Goal: Find specific page/section: Find specific page/section

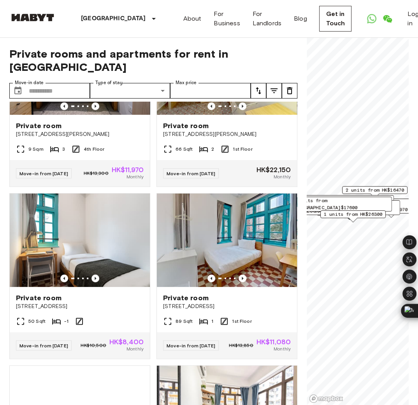
scroll to position [1417, 0]
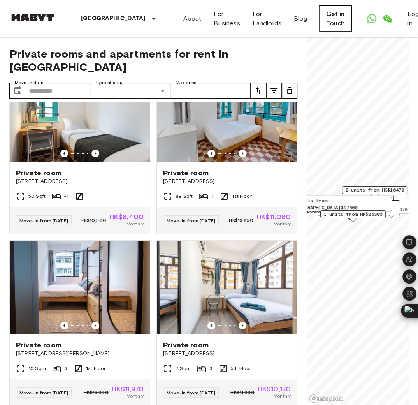
click at [319, 21] on link "Get in Touch" at bounding box center [335, 19] width 32 height 26
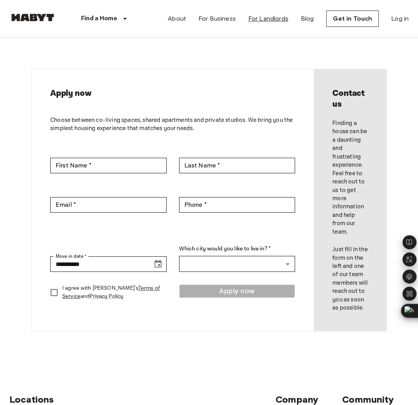
click at [270, 18] on link "For Landlords" at bounding box center [268, 18] width 40 height 9
